Goal: Task Accomplishment & Management: Use online tool/utility

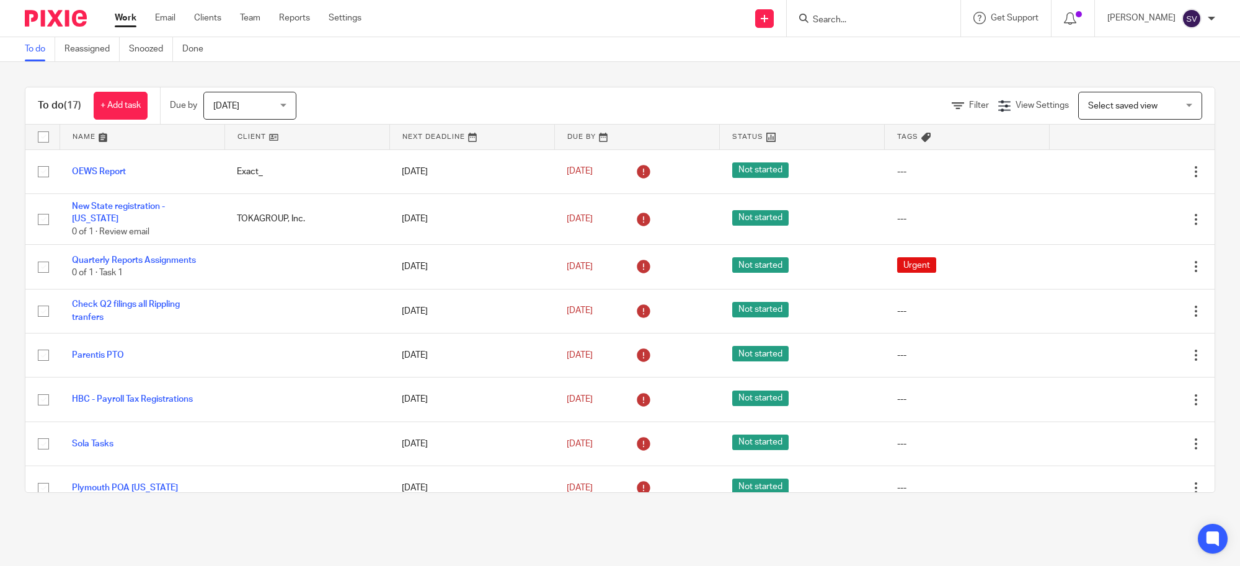
click at [258, 24] on link "Team" at bounding box center [250, 18] width 20 height 12
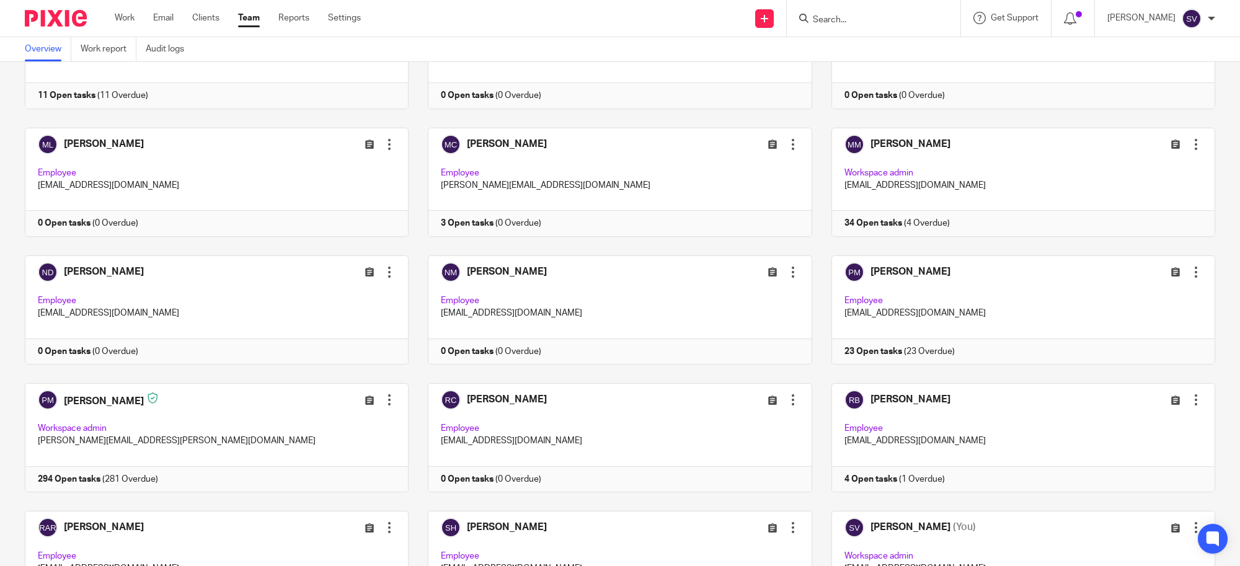
scroll to position [1616, 0]
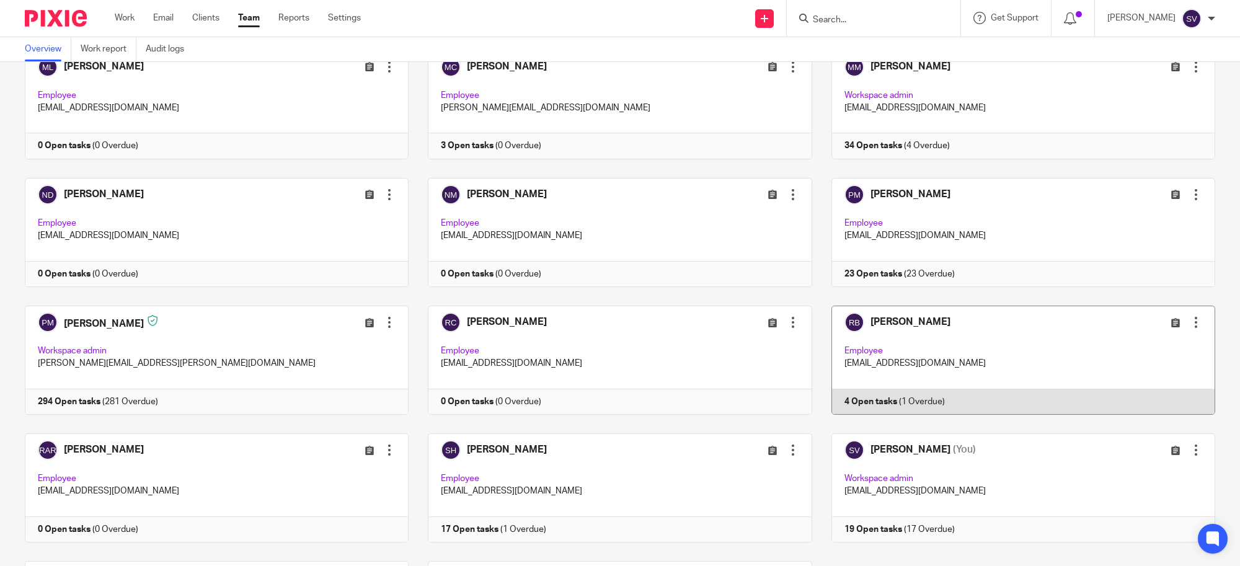
click at [885, 337] on link at bounding box center [1013, 360] width 403 height 109
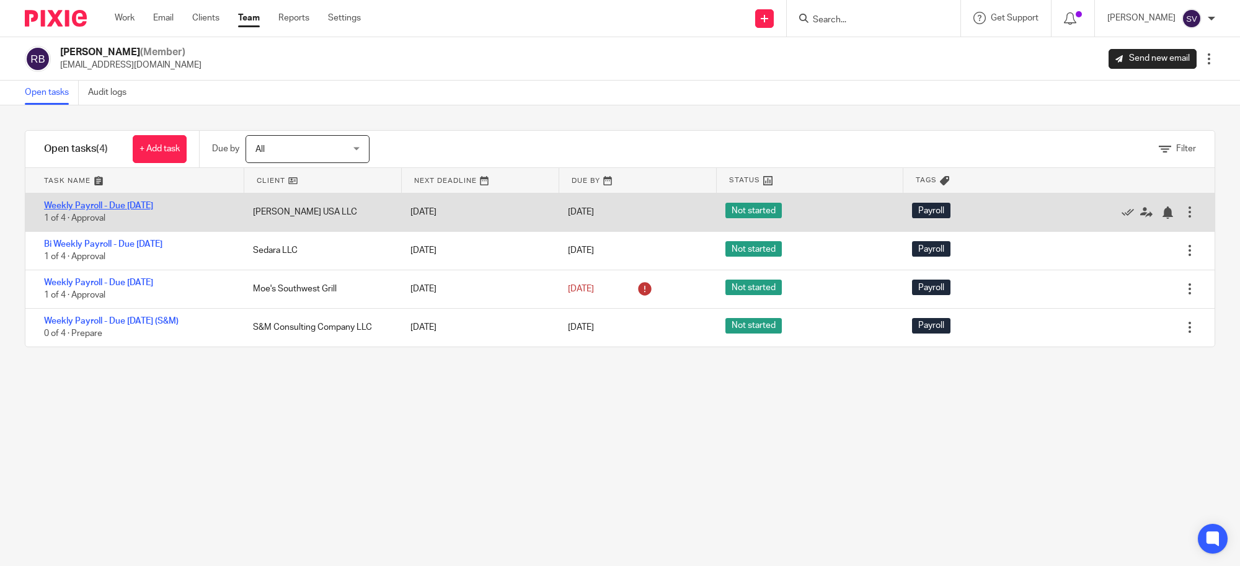
click at [149, 203] on link "Weekly Payroll - Due [DATE]" at bounding box center [98, 205] width 109 height 9
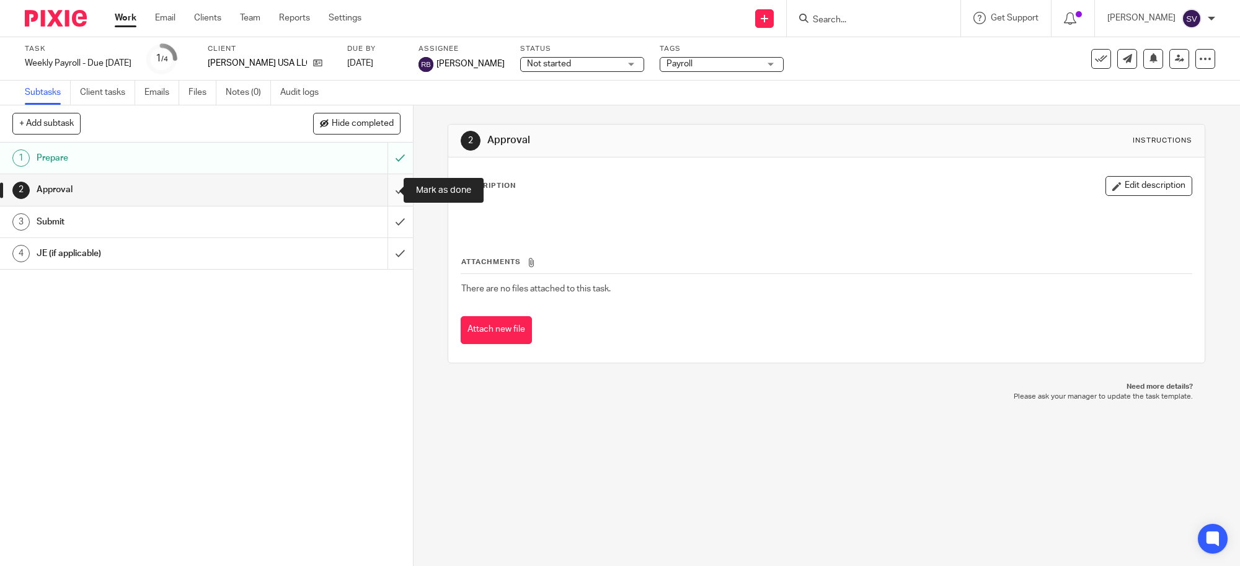
click at [378, 188] on input "submit" at bounding box center [206, 189] width 413 height 31
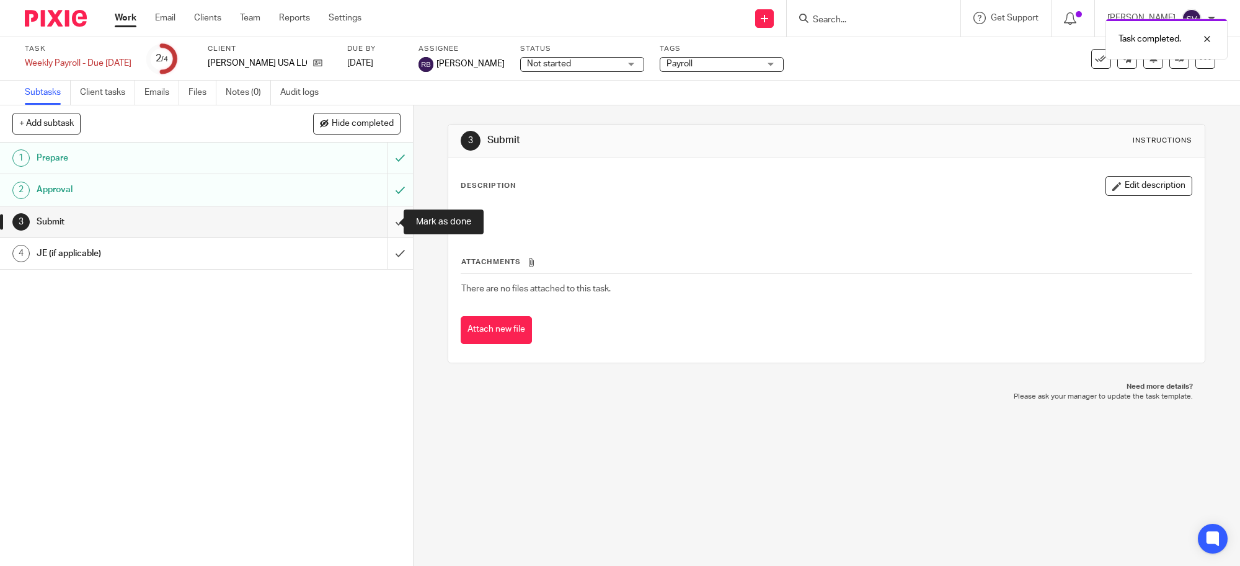
click at [379, 215] on input "submit" at bounding box center [206, 221] width 413 height 31
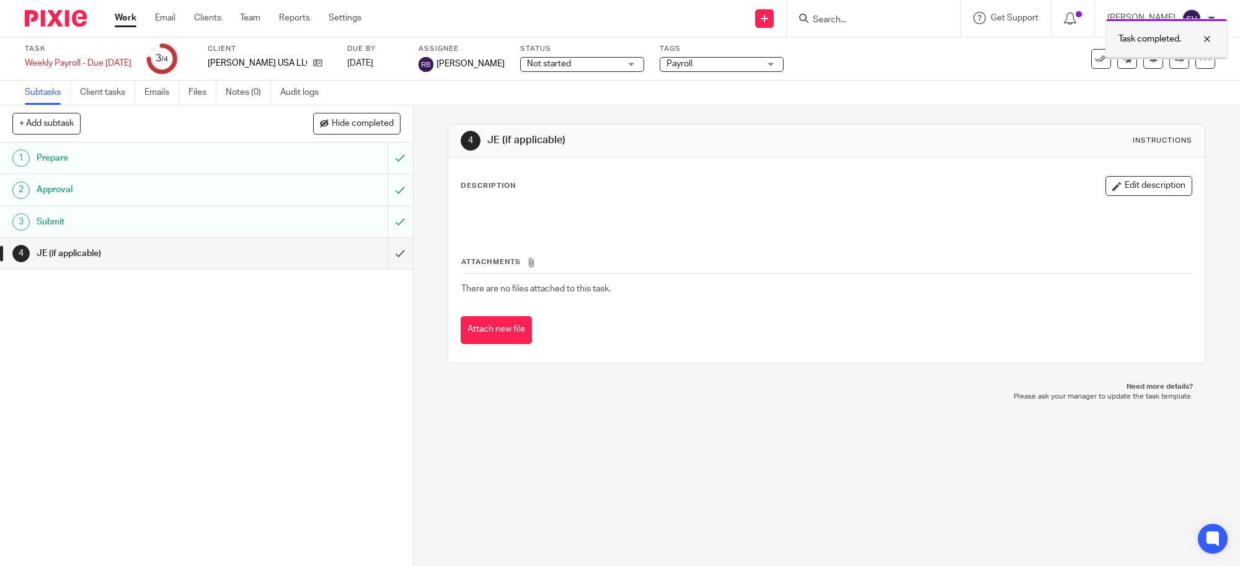
click at [1209, 42] on div at bounding box center [1197, 39] width 33 height 15
click at [1175, 56] on icon at bounding box center [1179, 58] width 9 height 9
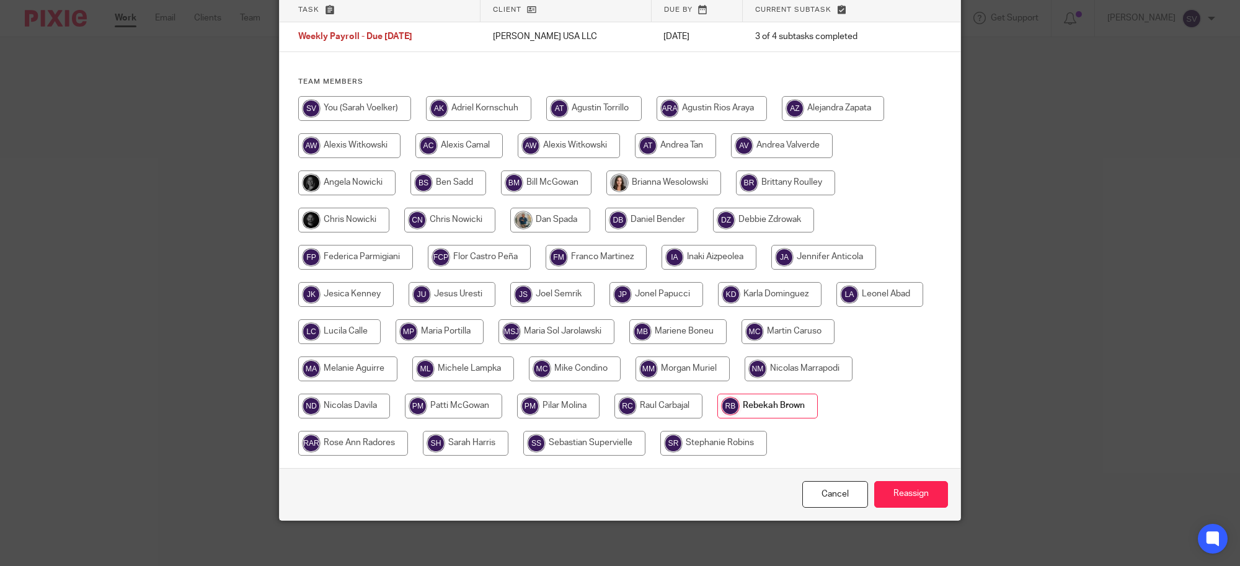
scroll to position [96, 0]
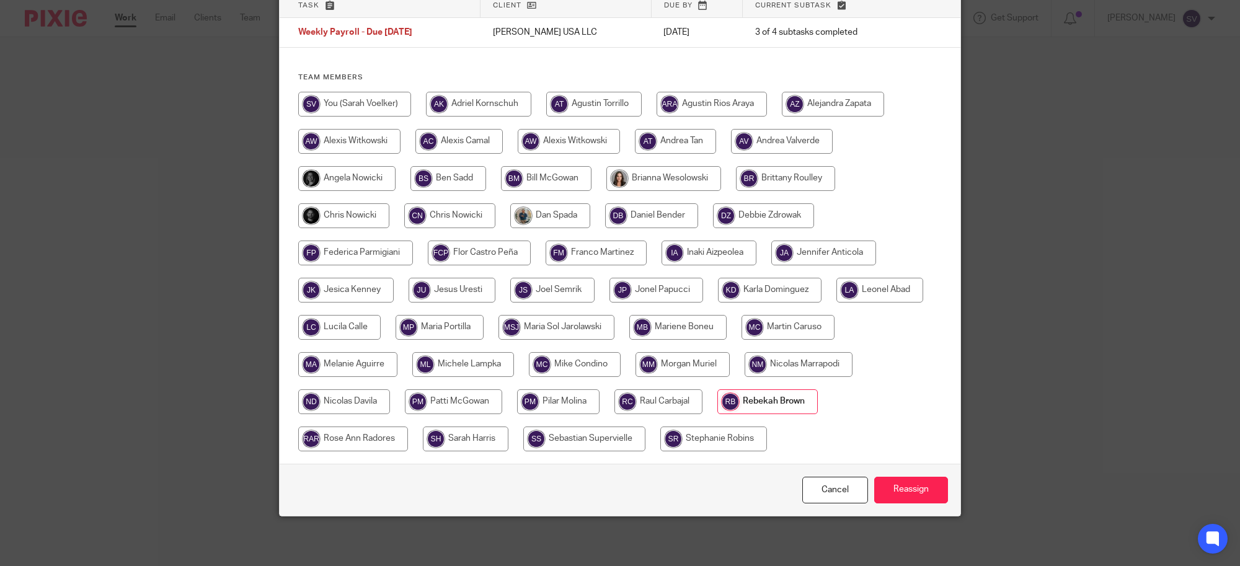
click at [355, 91] on div "Team members" at bounding box center [620, 268] width 681 height 391
click at [355, 97] on input "radio" at bounding box center [354, 104] width 113 height 25
radio input "true"
click at [888, 497] on input "Reassign" at bounding box center [911, 490] width 74 height 27
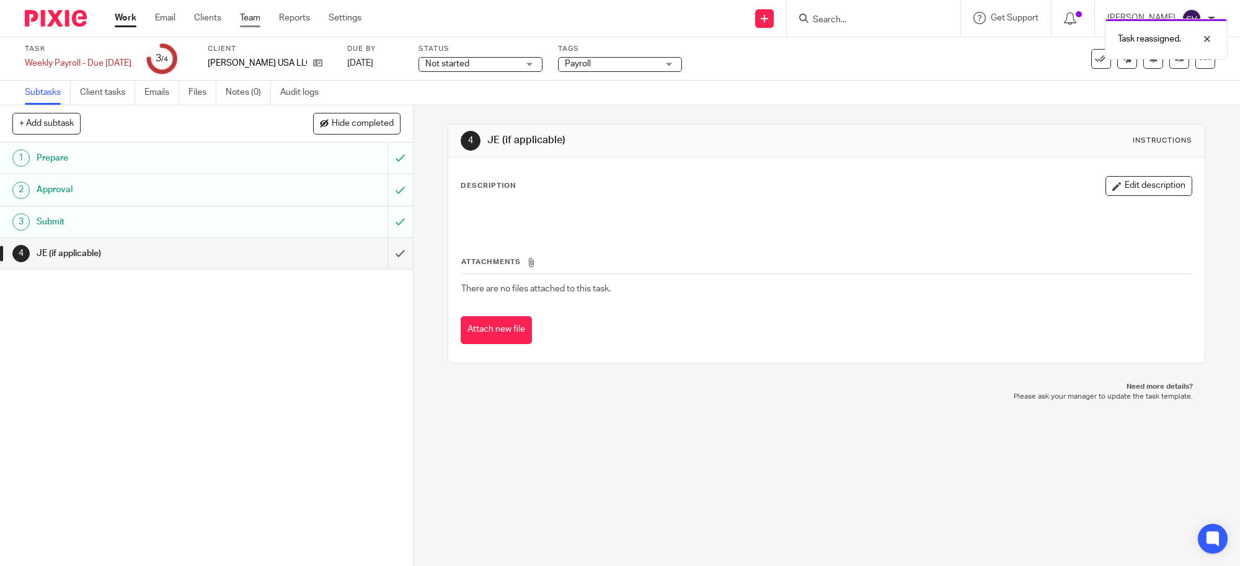
click at [252, 13] on link "Team" at bounding box center [250, 18] width 20 height 12
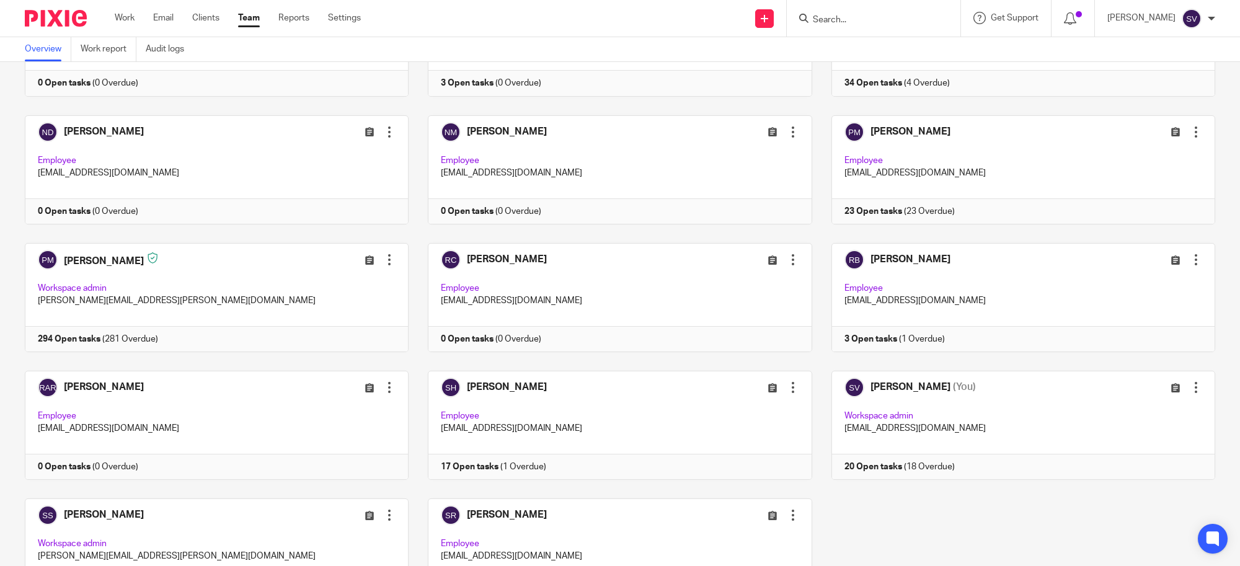
scroll to position [1771, 0]
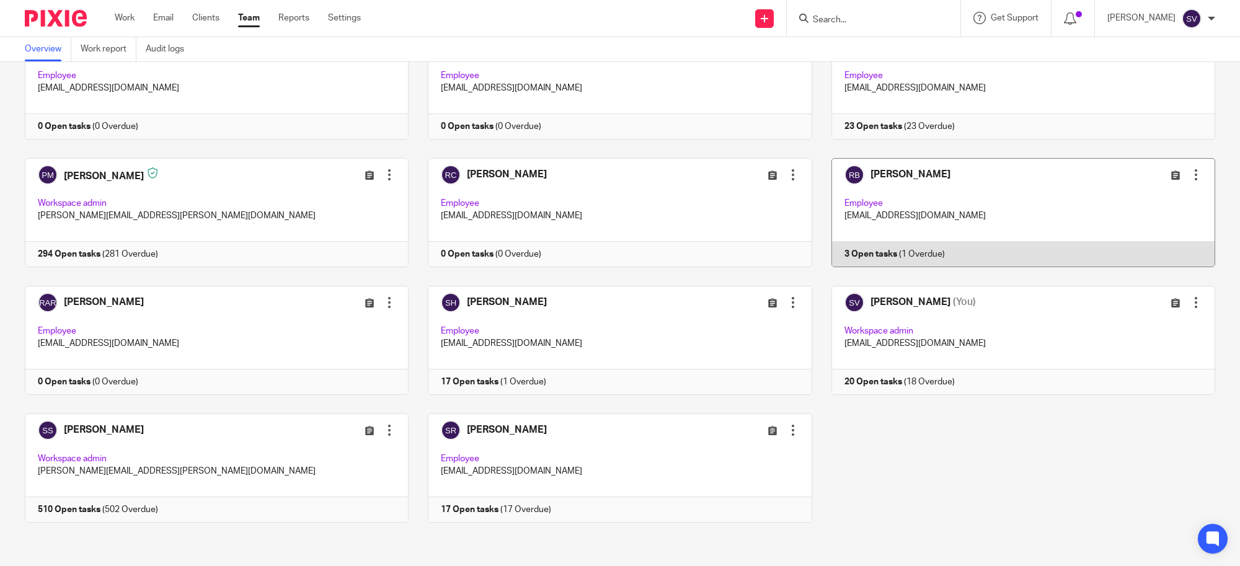
click at [961, 215] on link at bounding box center [1013, 212] width 403 height 109
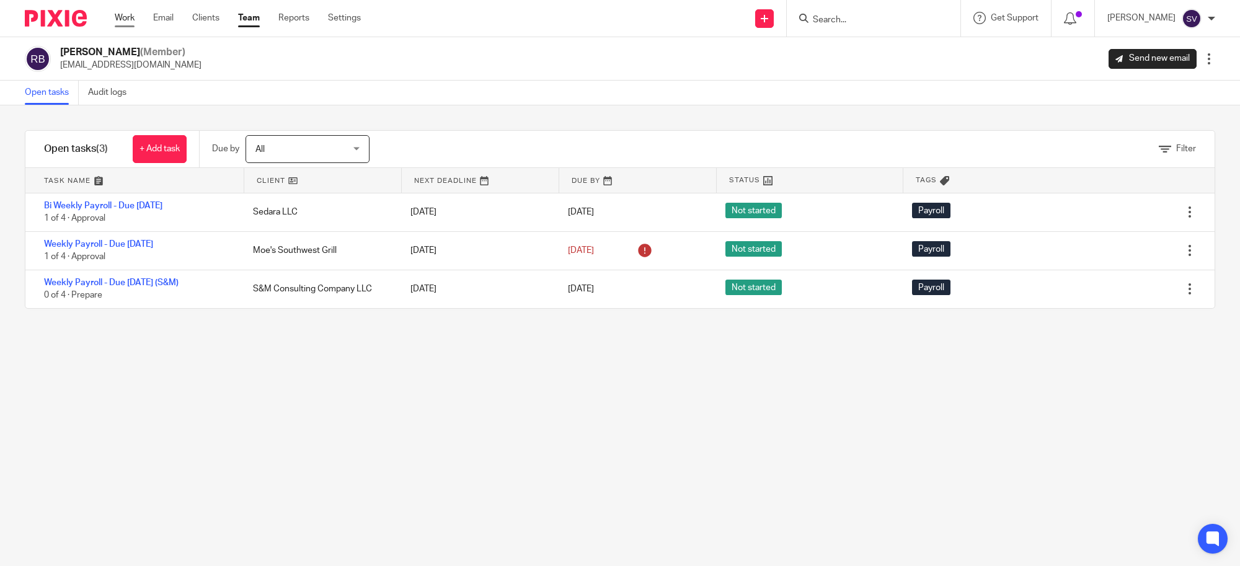
click at [129, 14] on link "Work" at bounding box center [125, 18] width 20 height 12
